Goal: Find specific page/section: Find specific page/section

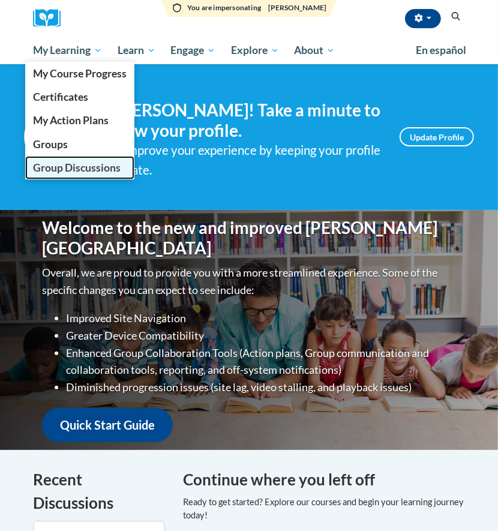
click at [43, 162] on span "Group Discussions" at bounding box center [77, 167] width 88 height 13
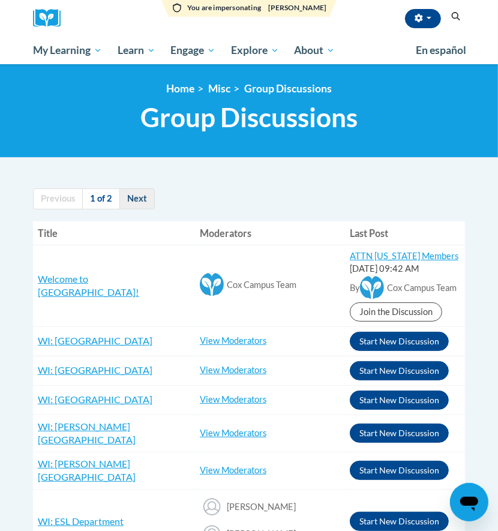
click at [137, 194] on link "Next" at bounding box center [136, 198] width 35 height 21
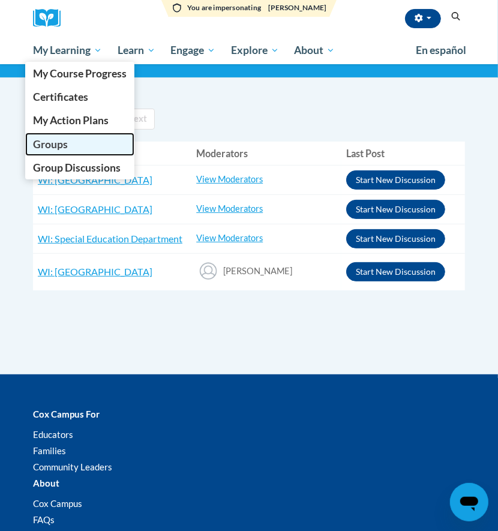
click at [77, 136] on link "Groups" at bounding box center [79, 144] width 109 height 23
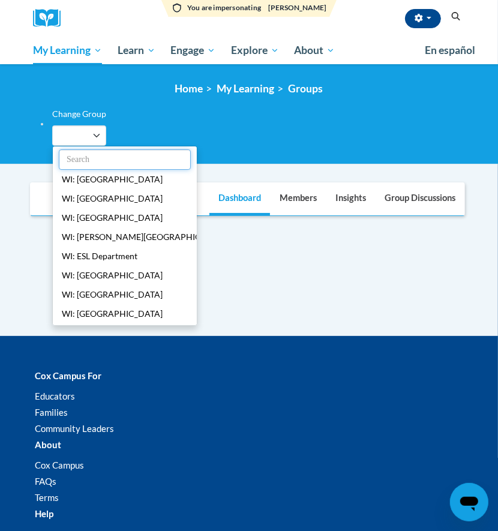
click at [131, 154] on input "text" at bounding box center [125, 159] width 132 height 20
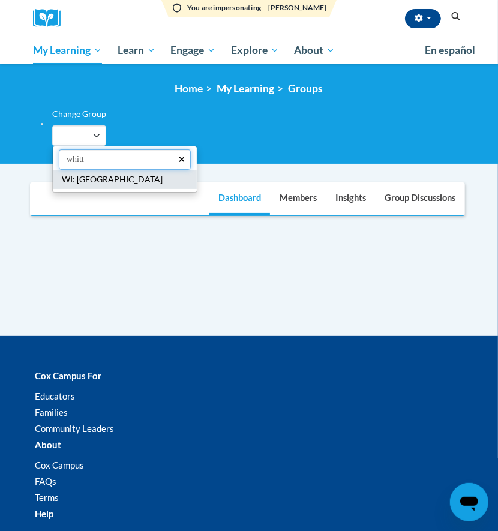
type input "whitt"
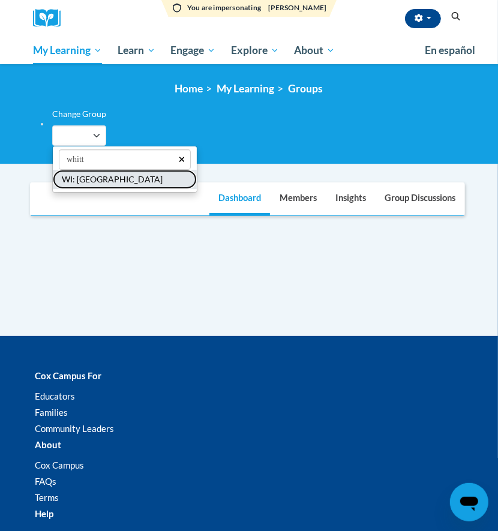
click at [133, 178] on button "WI: [GEOGRAPHIC_DATA]" at bounding box center [125, 179] width 144 height 19
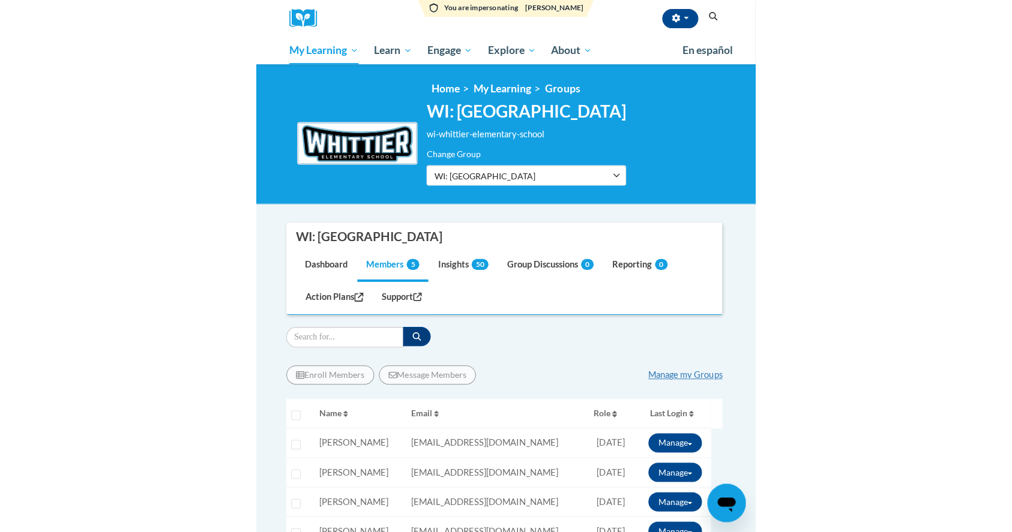
scroll to position [160, 0]
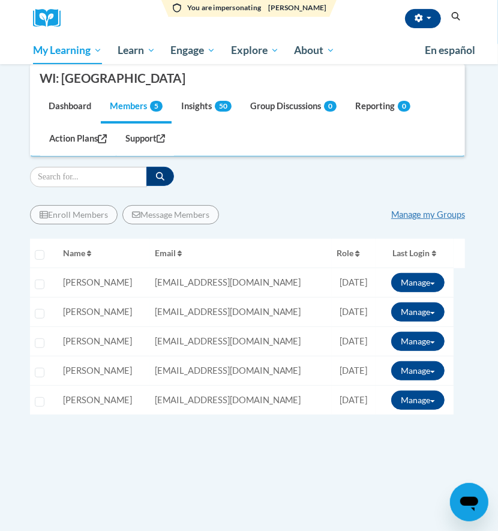
drag, startPoint x: 220, startPoint y: 83, endPoint x: 40, endPoint y: 83, distance: 180.0
click at [40, 83] on li "WI: [GEOGRAPHIC_DATA]" at bounding box center [117, 78] width 155 height 27
copy div "WI: [GEOGRAPHIC_DATA]"
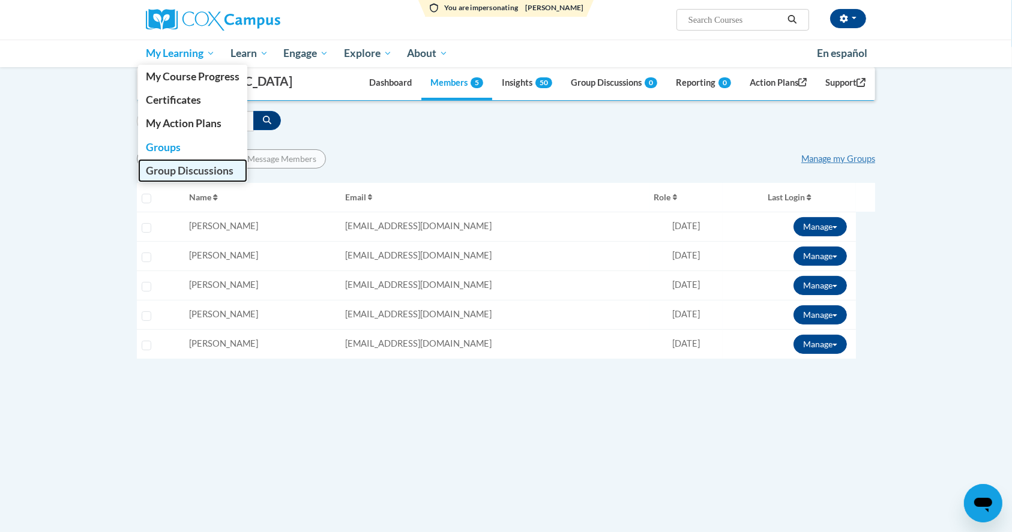
click at [175, 169] on span "Group Discussions" at bounding box center [190, 170] width 88 height 13
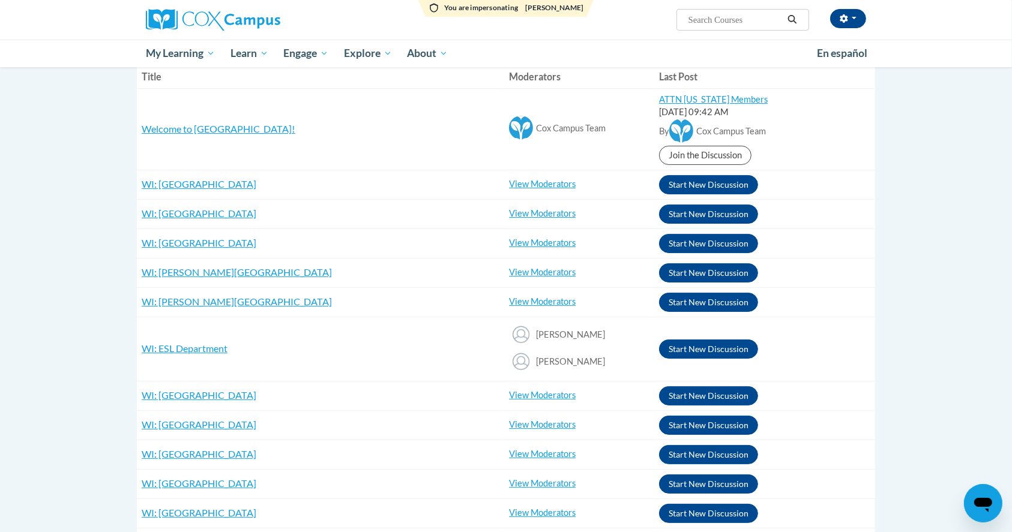
scroll to position [80, 0]
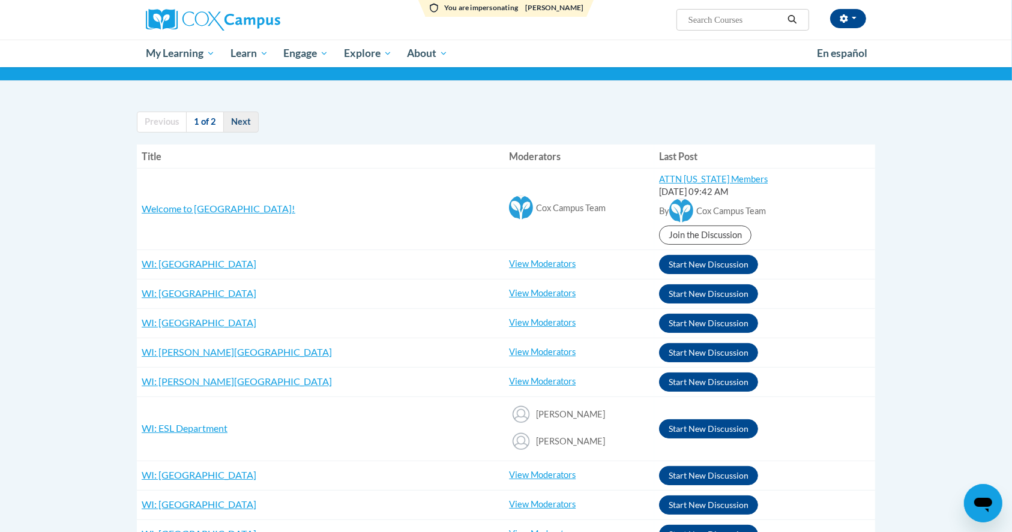
click at [240, 131] on link "Next" at bounding box center [240, 122] width 35 height 21
click at [240, 119] on link "Next" at bounding box center [240, 122] width 35 height 21
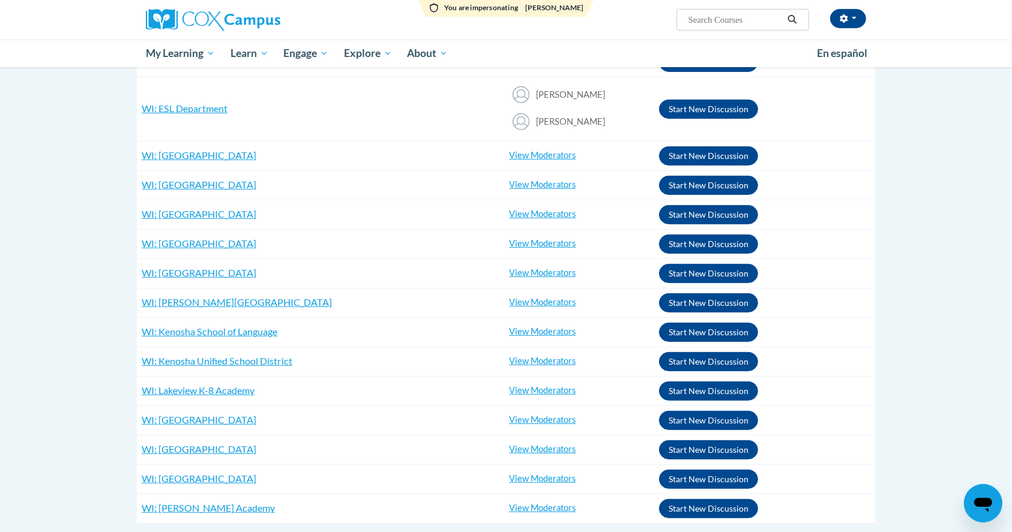
scroll to position [320, 0]
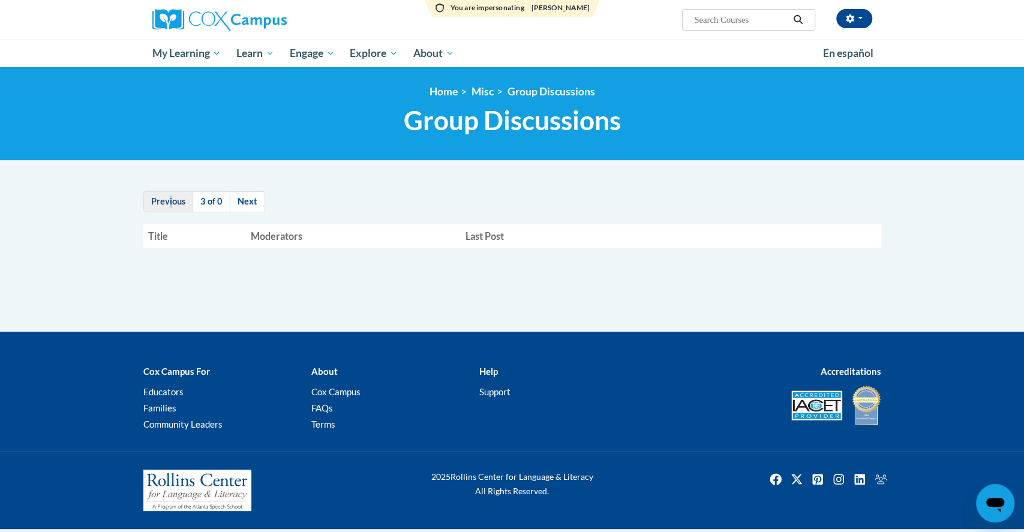
click at [170, 202] on link "Previous" at bounding box center [168, 201] width 50 height 21
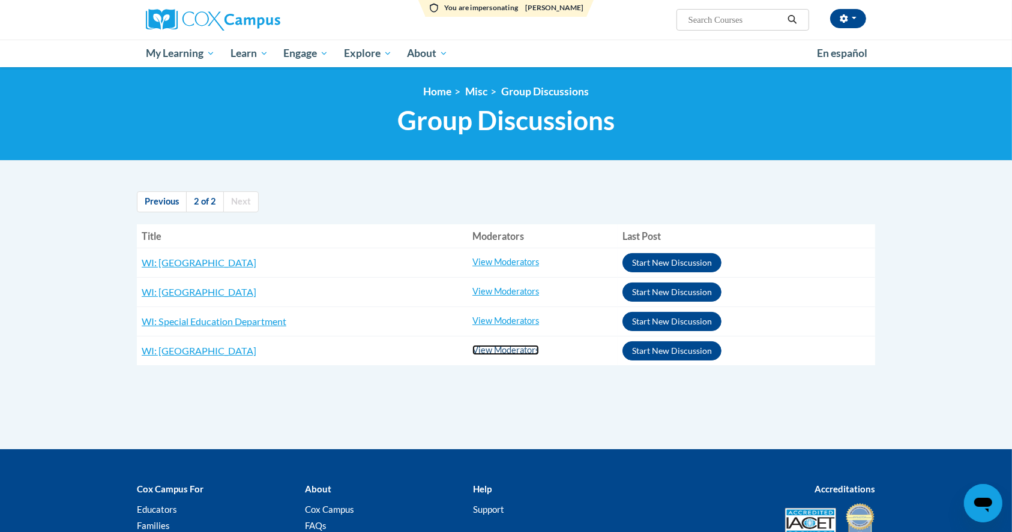
click at [523, 349] on link "View Moderators" at bounding box center [505, 350] width 67 height 10
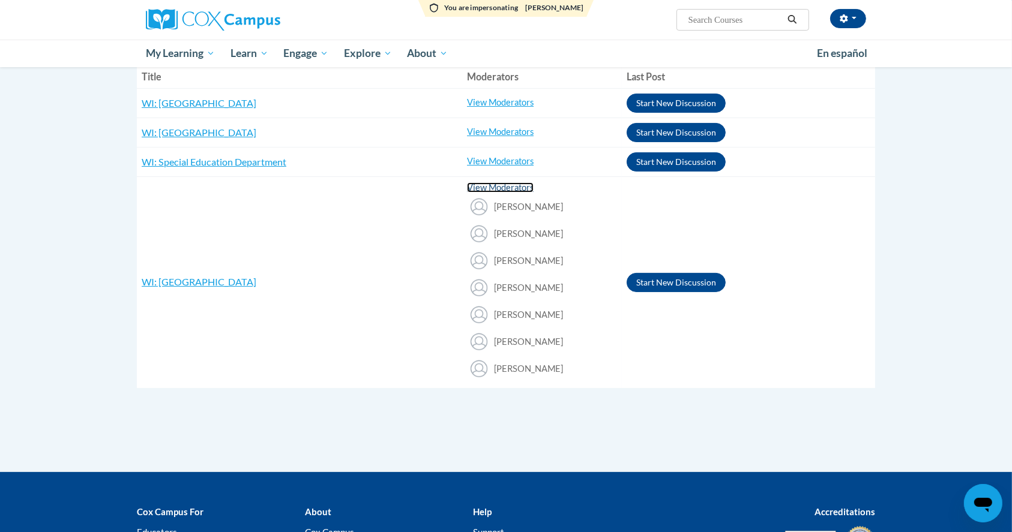
scroll to position [80, 0]
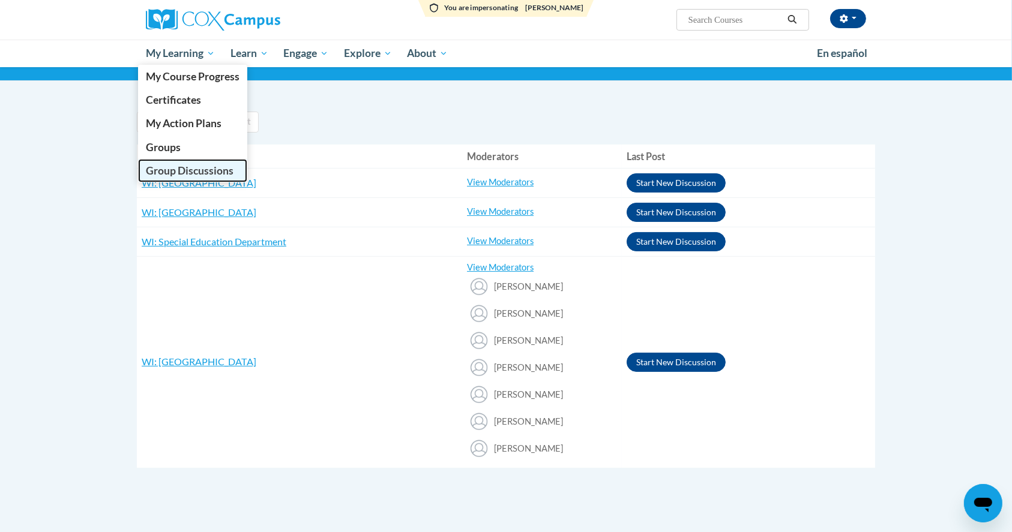
click at [194, 173] on span "Group Discussions" at bounding box center [190, 170] width 88 height 13
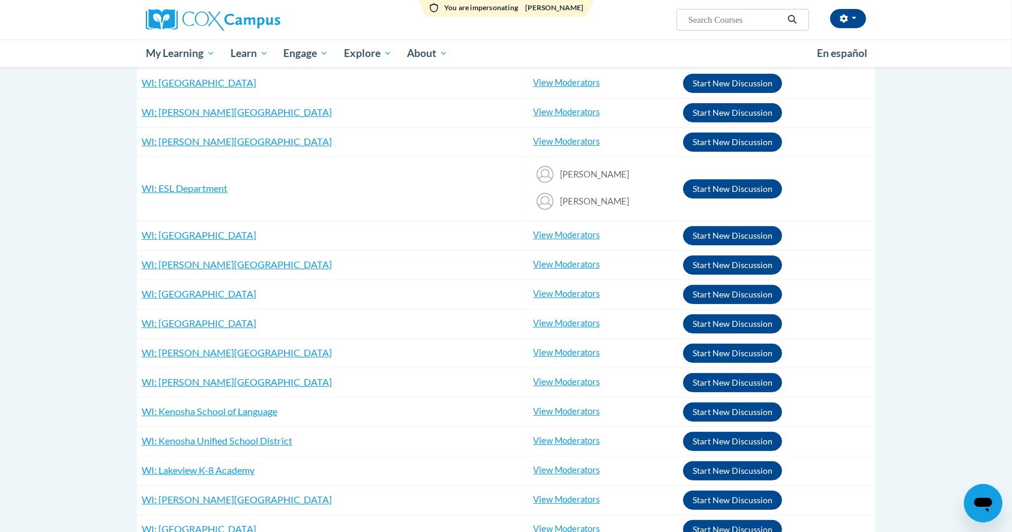
scroll to position [80, 0]
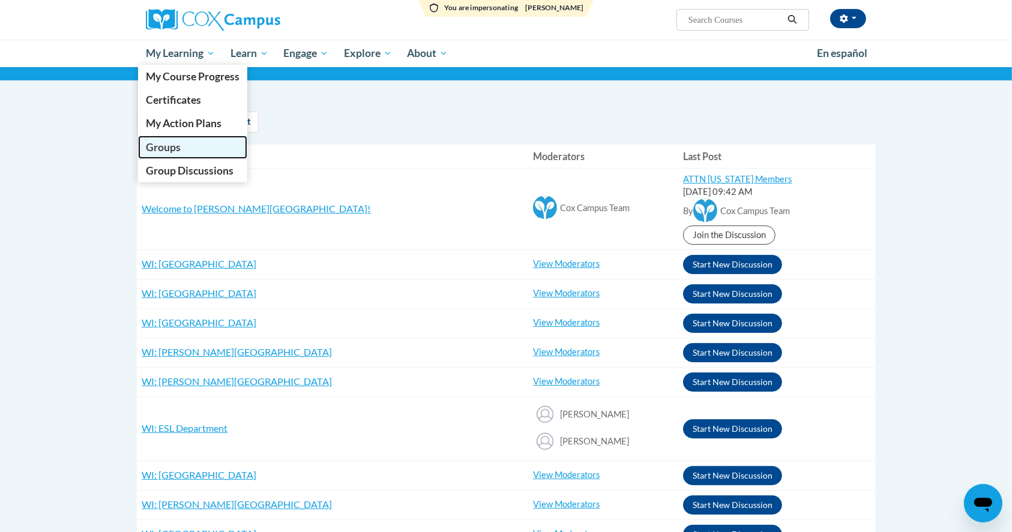
click at [182, 148] on link "Groups" at bounding box center [192, 147] width 109 height 23
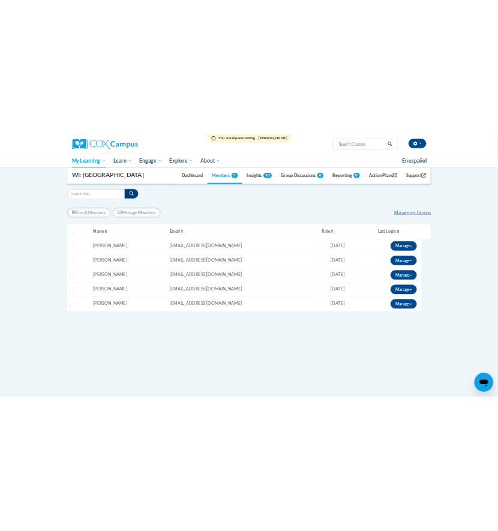
scroll to position [80, 0]
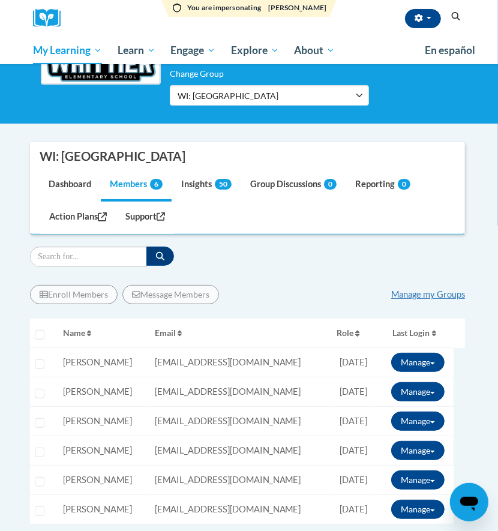
scroll to position [240, 0]
